Goal: Contribute content: Add original content to the website for others to see

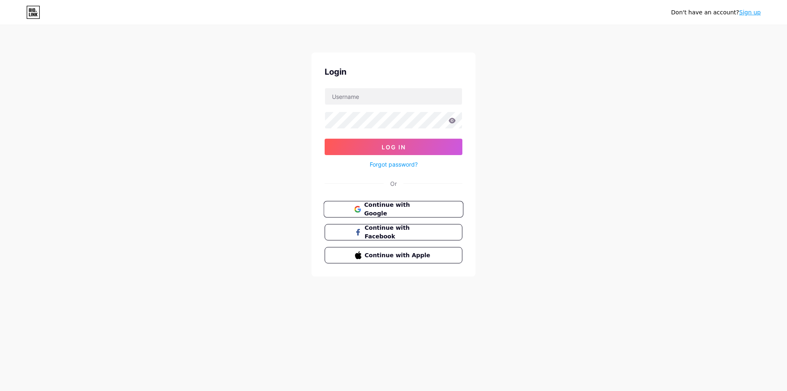
click at [383, 209] on span "Continue with Google" at bounding box center [398, 209] width 68 height 18
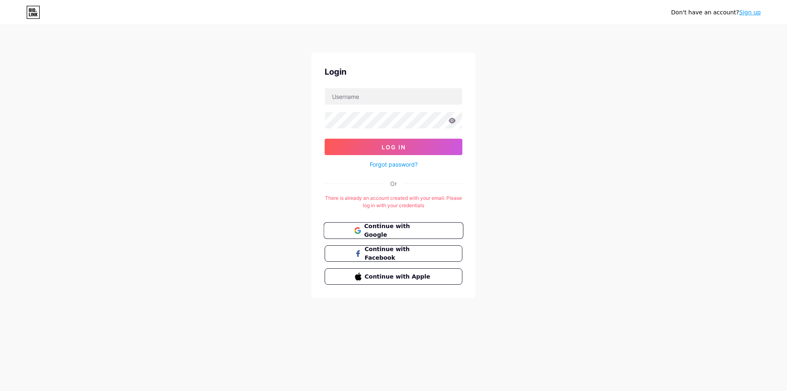
click at [380, 229] on span "Continue with Google" at bounding box center [398, 231] width 68 height 18
click at [383, 232] on span "Continue with Google" at bounding box center [398, 231] width 68 height 18
click at [369, 104] on input "text" at bounding box center [393, 96] width 137 height 16
paste input "markreadtrack"
type input "markreadtrack"
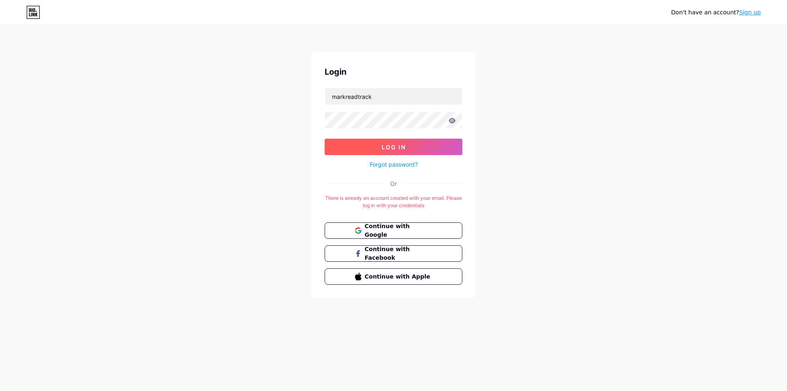
click at [388, 145] on span "Log In" at bounding box center [394, 147] width 24 height 7
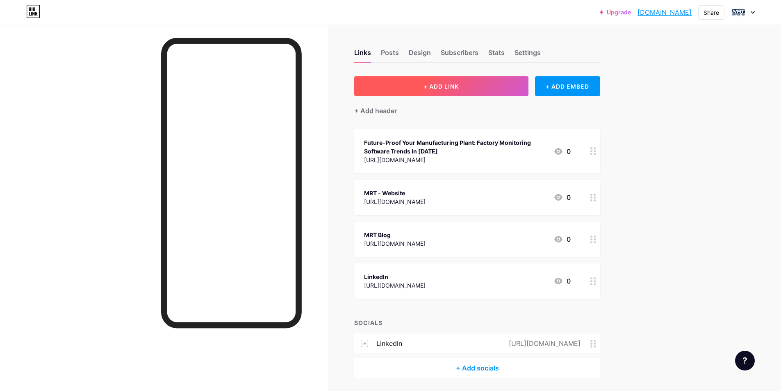
click at [428, 91] on button "+ ADD LINK" at bounding box center [441, 86] width 174 height 20
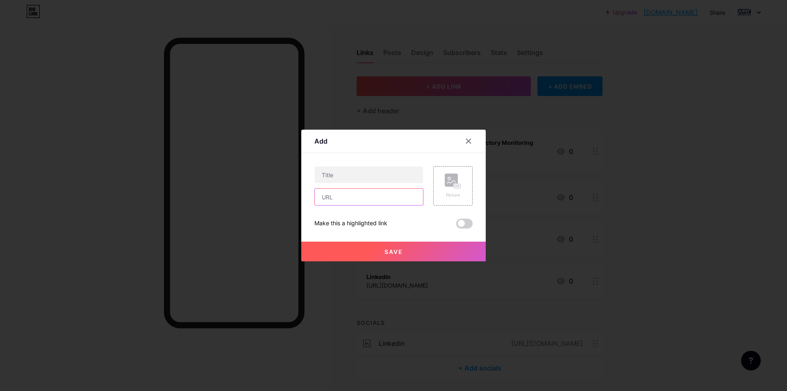
click at [342, 203] on input "text" at bounding box center [369, 197] width 108 height 16
paste input "[URL][DOMAIN_NAME]"
type input "[URL][DOMAIN_NAME]"
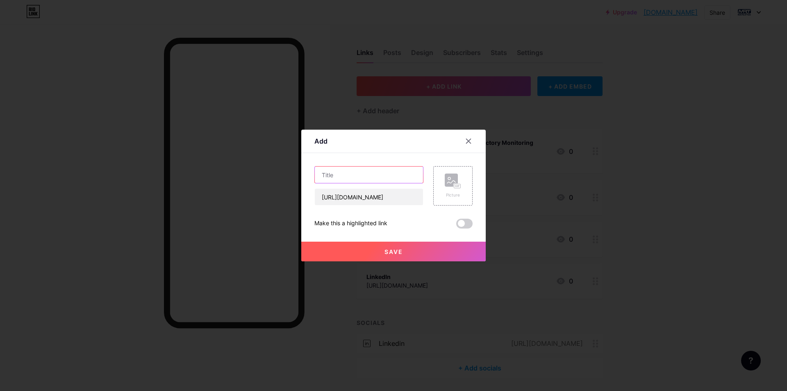
click at [355, 167] on input "text" at bounding box center [369, 174] width 108 height 16
paste input "How Omron Barcode Verifiers Help Avoid Costly Mistakes"
type input "How Omron Barcode Verifiers Help Avoid Costly Mistakes"
click at [449, 185] on rect at bounding box center [451, 179] width 13 height 13
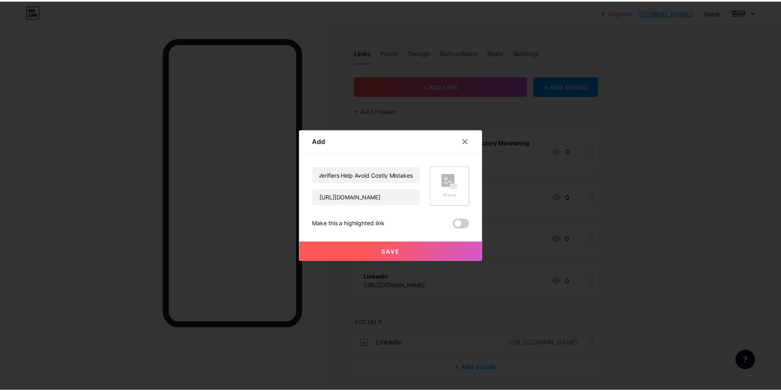
scroll to position [0, 0]
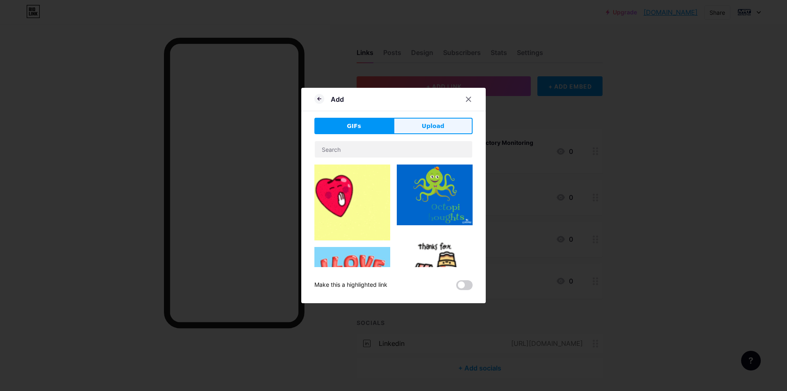
click at [428, 129] on span "Upload" at bounding box center [433, 126] width 23 height 9
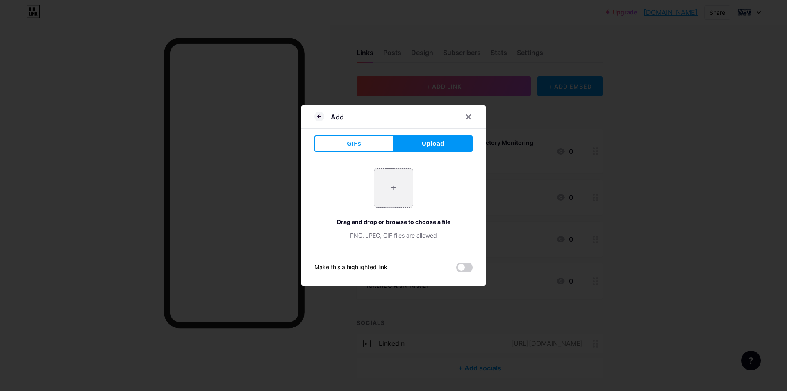
click at [416, 145] on button "Upload" at bounding box center [433, 143] width 79 height 16
click at [397, 182] on input "file" at bounding box center [393, 188] width 39 height 39
type input "C:\fakepath\How Omron Barcode Verifiers Help Avoid Costly Mistakes.jpg"
click at [464, 267] on span at bounding box center [464, 267] width 16 height 10
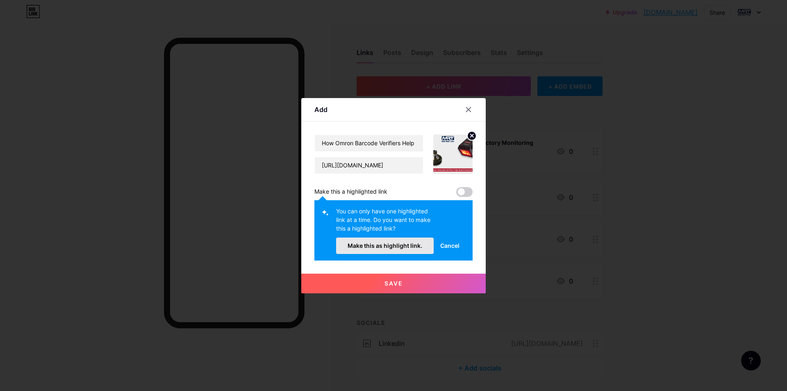
click at [390, 246] on span "Make this as highlight link." at bounding box center [385, 245] width 75 height 7
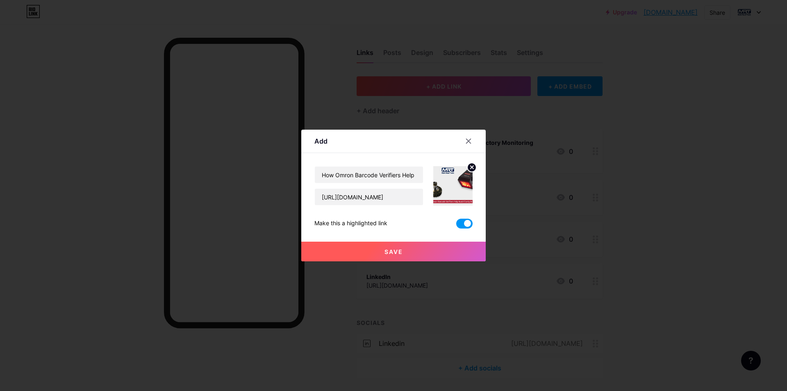
click at [392, 249] on span "Save" at bounding box center [394, 251] width 18 height 7
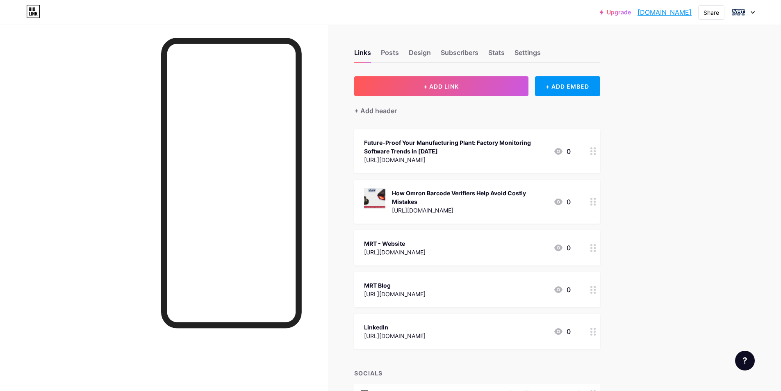
click at [638, 11] on link "[DOMAIN_NAME]" at bounding box center [665, 12] width 54 height 10
